Goal: Check status: Check status

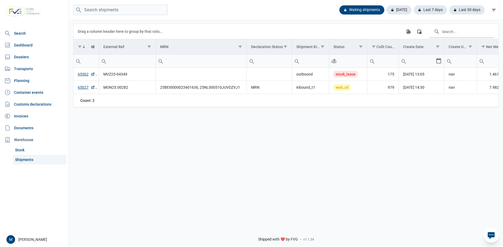
click at [221, 160] on div "Data grid with 2 rows and 18 columns Drag a column header here to group by that…" at bounding box center [286, 121] width 434 height 204
click at [176, 235] on div "Shipped with ❤️ by FVG - v1.1.34" at bounding box center [286, 235] width 434 height 23
click at [84, 89] on link "65027" at bounding box center [86, 87] width 17 height 5
click at [280, 165] on div "Data grid with 2 rows and 18 columns Drag a column header here to group by that…" at bounding box center [286, 121] width 434 height 204
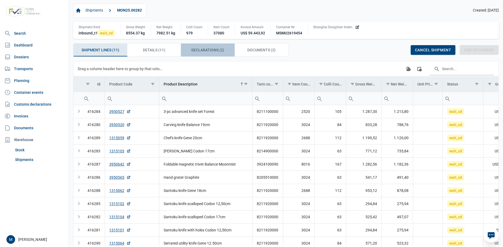
click at [209, 52] on span "Declarations (2) Declarations (2)" at bounding box center [207, 50] width 33 height 6
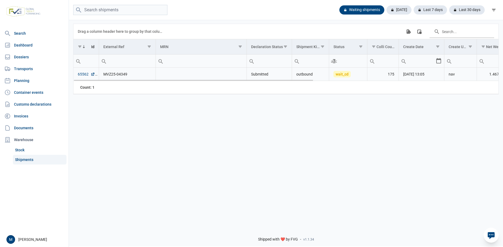
click at [80, 74] on link "65562" at bounding box center [86, 74] width 17 height 5
